Goal: Transaction & Acquisition: Book appointment/travel/reservation

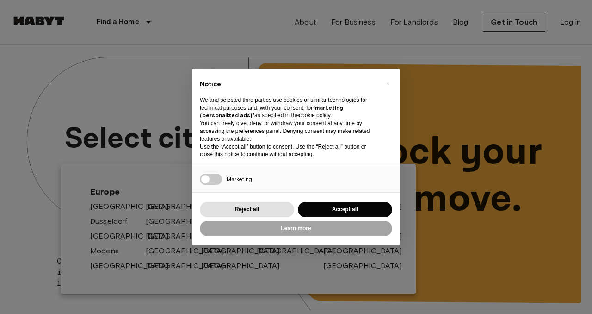
click at [364, 205] on button "Accept all" at bounding box center [345, 209] width 94 height 15
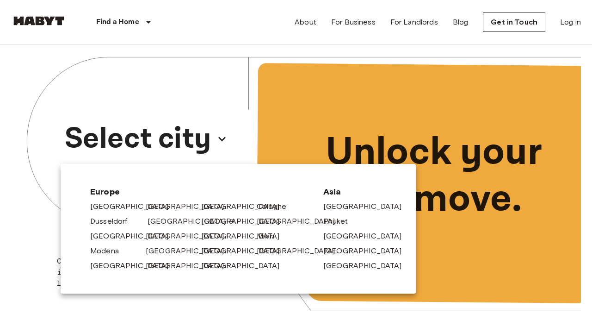
click at [165, 224] on link "[GEOGRAPHIC_DATA]" at bounding box center [192, 221] width 88 height 11
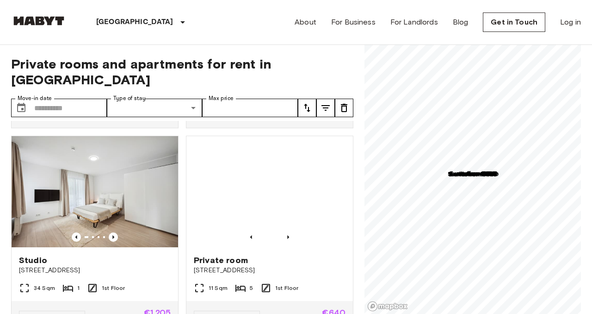
scroll to position [249, 0]
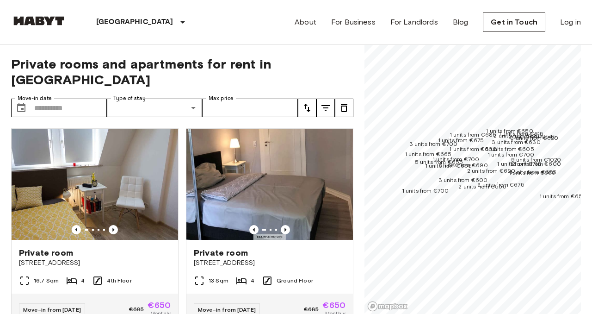
click at [476, 143] on div "1 units from €675" at bounding box center [461, 140] width 46 height 9
click at [484, 138] on div "1 units from €675" at bounding box center [461, 140] width 46 height 9
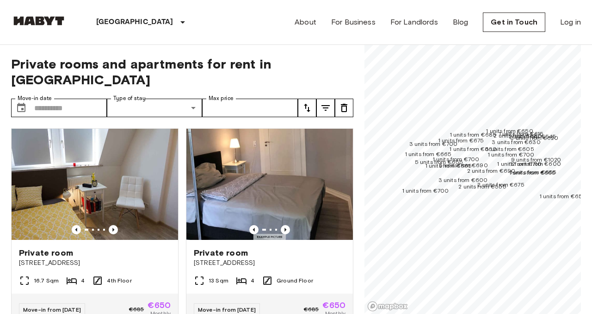
click at [466, 131] on span "1 units from €685" at bounding box center [473, 134] width 47 height 7
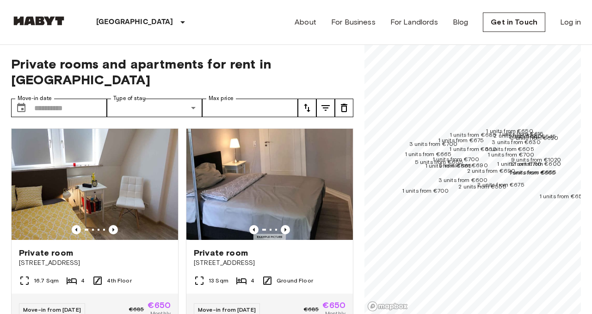
click at [482, 136] on span "1 units from €675" at bounding box center [461, 139] width 46 height 7
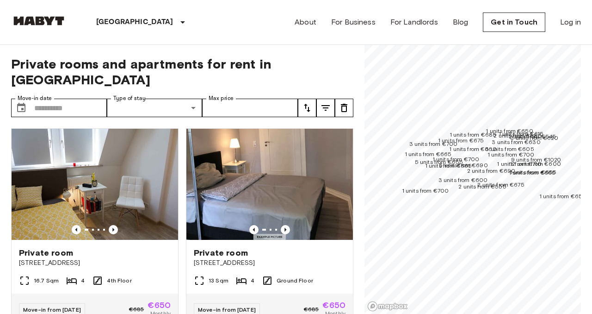
click at [530, 132] on span "2 units from €685" at bounding box center [518, 135] width 48 height 7
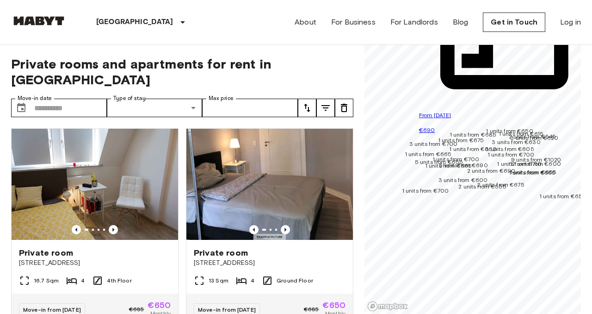
click at [248, 31] on div "[GEOGRAPHIC_DATA] [GEOGRAPHIC_DATA] [GEOGRAPHIC_DATA] [GEOGRAPHIC_DATA] [GEOGRA…" at bounding box center [296, 22] width 570 height 44
click at [228, 53] on div "Private rooms and apartments for rent in [GEOGRAPHIC_DATA] Move-in date ​ Move-…" at bounding box center [182, 179] width 342 height 269
